Goal: Check status: Check status

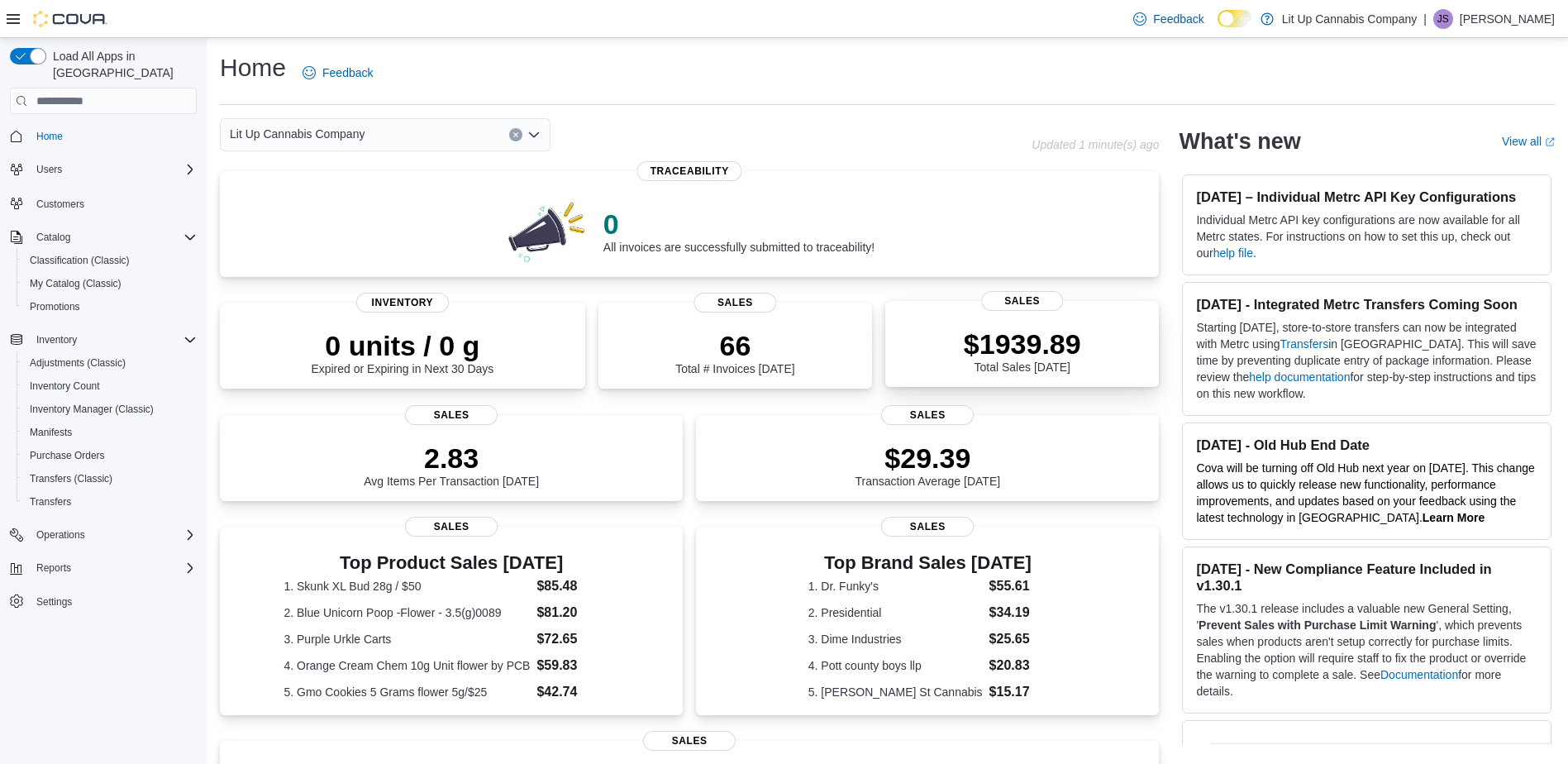
click at [1041, 342] on p "$1939.89" at bounding box center [1023, 344] width 118 height 33
